Goal: Information Seeking & Learning: Learn about a topic

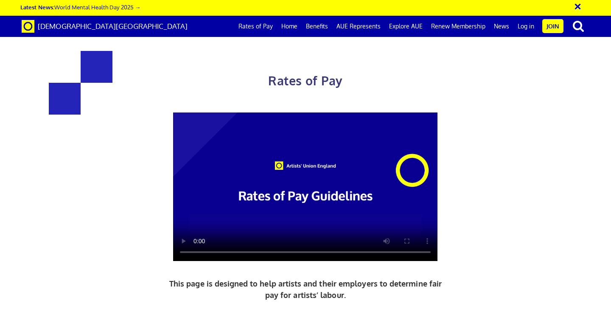
scroll to position [356, 0]
